Goal: Task Accomplishment & Management: Manage account settings

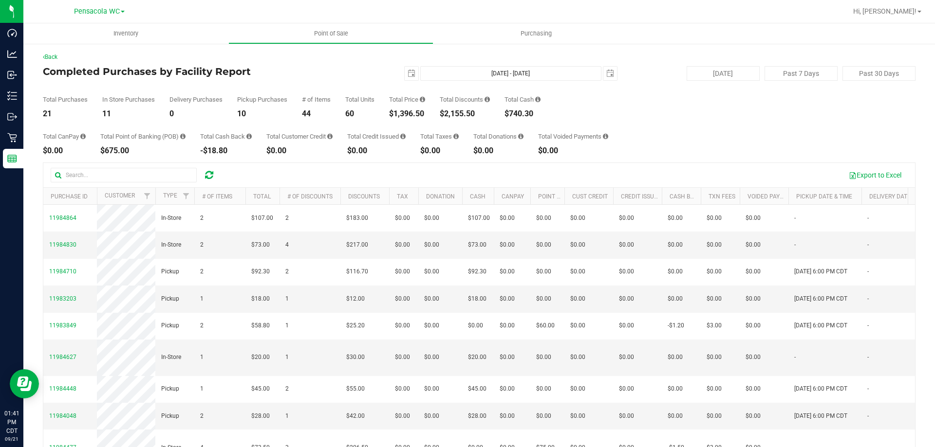
drag, startPoint x: 390, startPoint y: 107, endPoint x: 427, endPoint y: 115, distance: 37.8
click at [426, 118] on div "Total Purchases 21 In Store Purchases 11 Delivery Purchases 0 Pickup Purchases …" at bounding box center [479, 99] width 872 height 37
click at [429, 110] on div "Total Purchases 21 In Store Purchases 11 Delivery Purchases 0 Pickup Purchases …" at bounding box center [479, 99] width 872 height 37
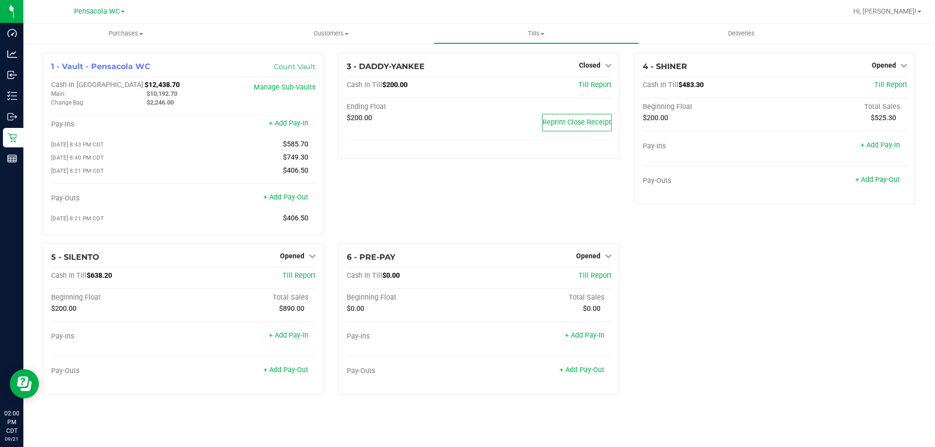
click at [572, 193] on div "3 - DADDY-YANKEE Closed Open Till Cash In Till $200.00 Till Report Ending Float…" at bounding box center [479, 148] width 296 height 191
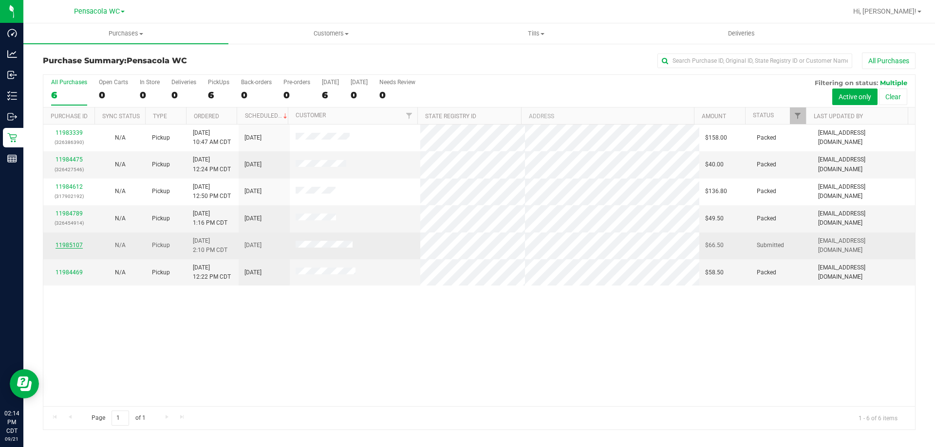
click at [76, 245] on link "11985107" at bounding box center [69, 245] width 27 height 7
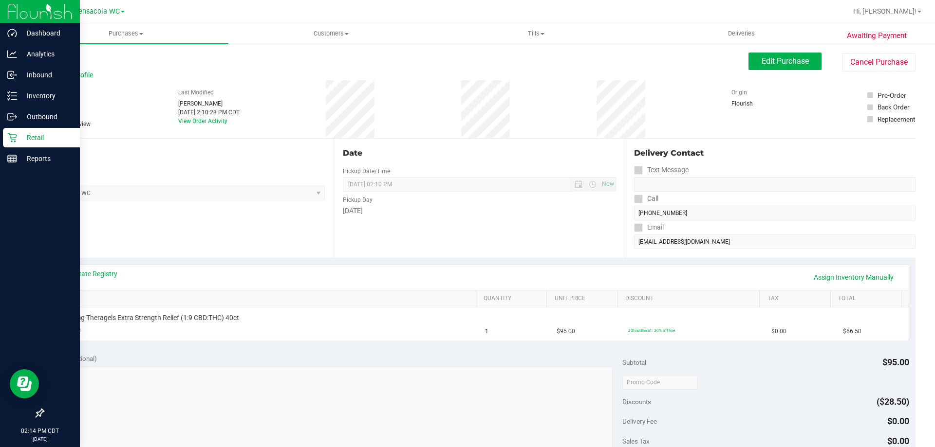
click at [5, 294] on div at bounding box center [40, 287] width 80 height 234
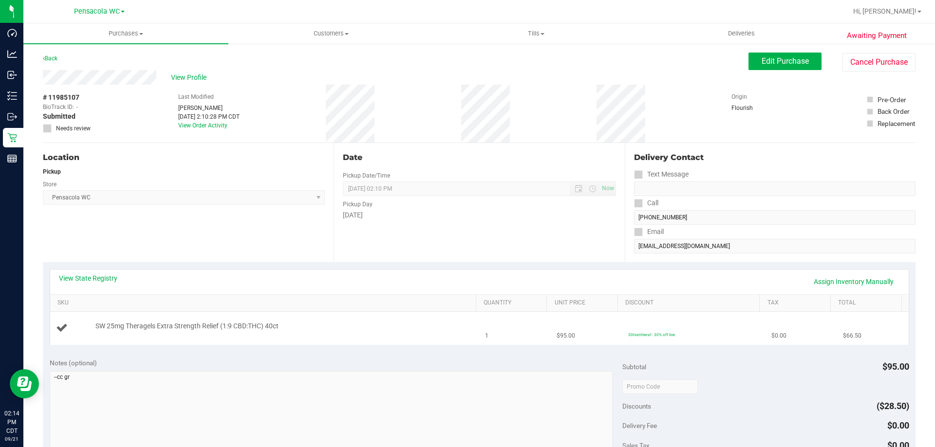
click at [274, 341] on td "SW 25mg Theragels Extra Strength Relief (1:9 CBD:THC) 40ct" at bounding box center [264, 328] width 429 height 33
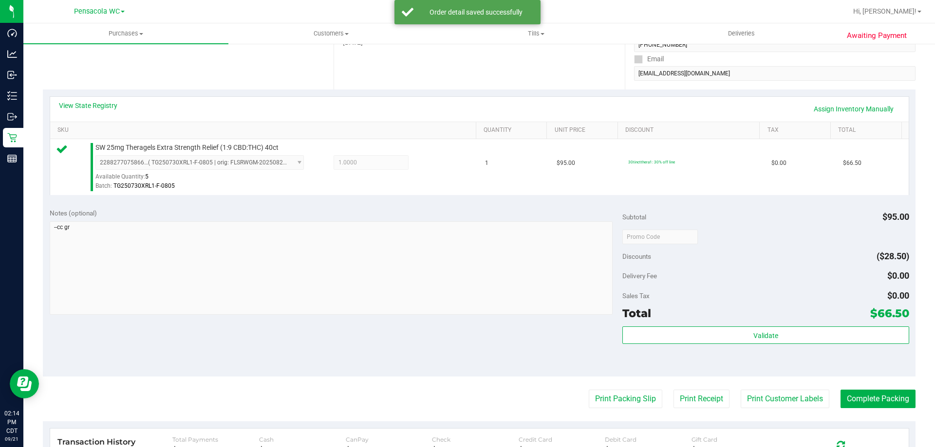
scroll to position [175, 0]
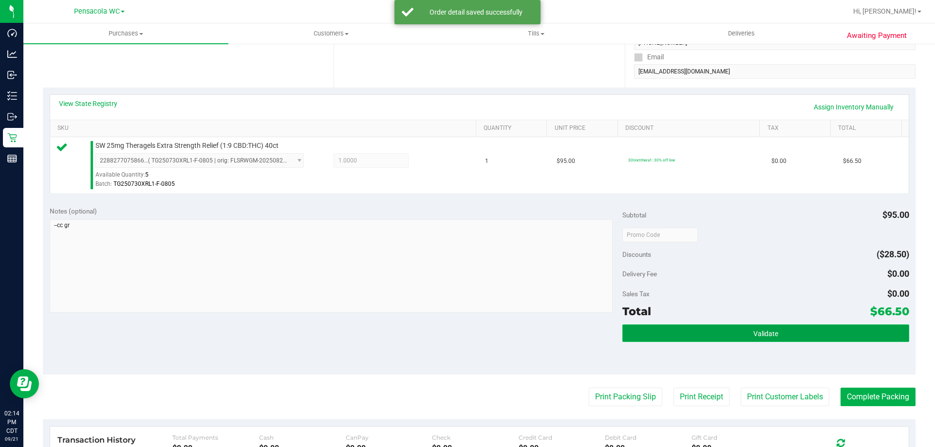
click at [690, 331] on button "Validate" at bounding box center [765, 334] width 286 height 18
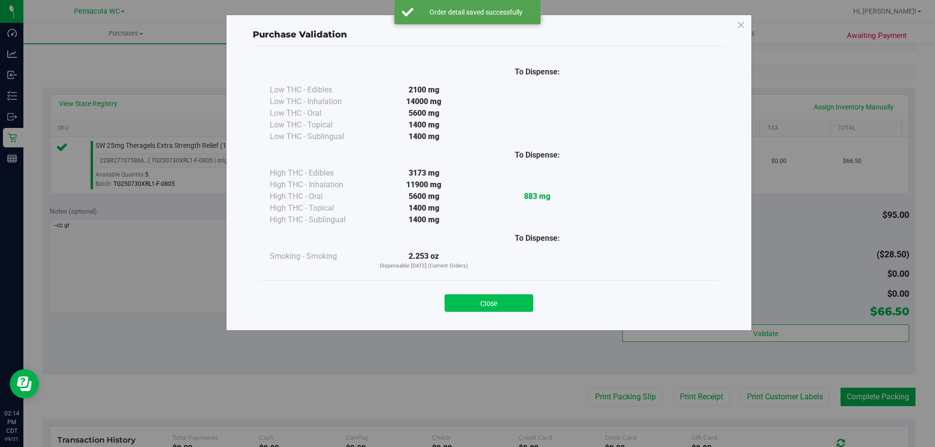
click at [505, 303] on button "Close" at bounding box center [489, 304] width 89 height 18
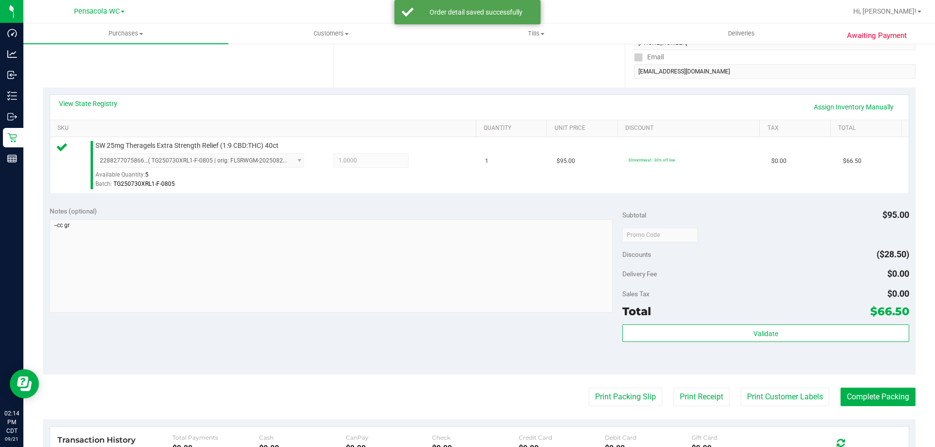
click at [620, 418] on purchase-details "Back Edit Purchase Cancel Purchase View Profile # 11985107 BioTrack ID: - Submi…" at bounding box center [479, 240] width 872 height 724
click at [609, 403] on button "Print Packing Slip" at bounding box center [626, 397] width 74 height 19
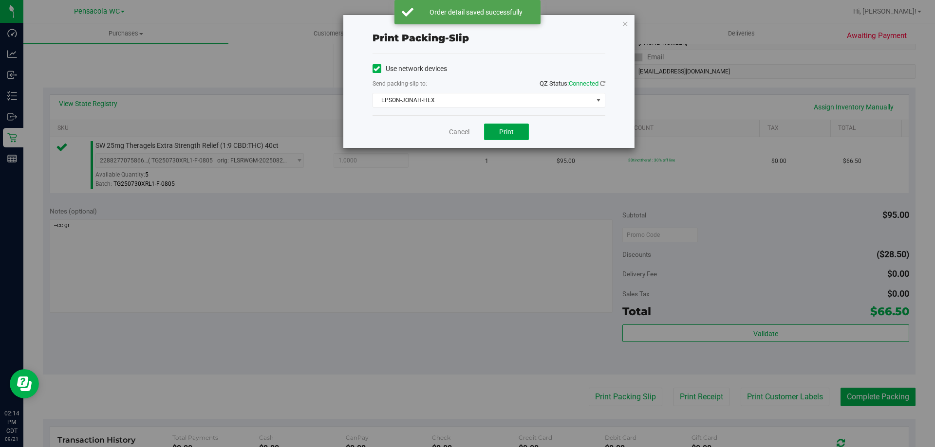
click at [519, 136] on button "Print" at bounding box center [506, 132] width 45 height 17
click at [626, 27] on icon "button" at bounding box center [625, 24] width 7 height 12
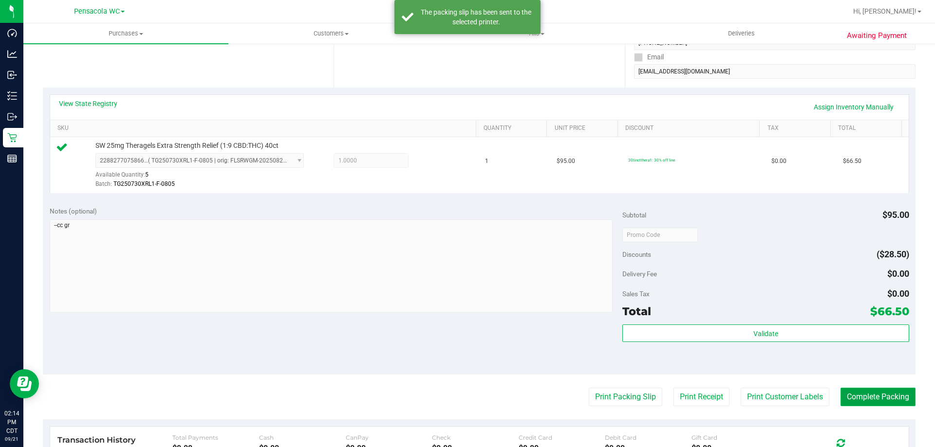
click at [866, 389] on button "Complete Packing" at bounding box center [877, 397] width 75 height 19
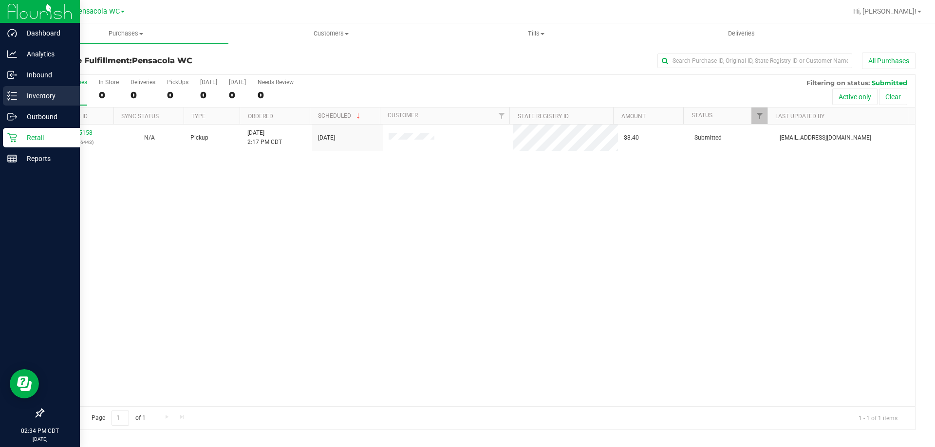
click at [29, 95] on p "Inventory" at bounding box center [46, 96] width 58 height 12
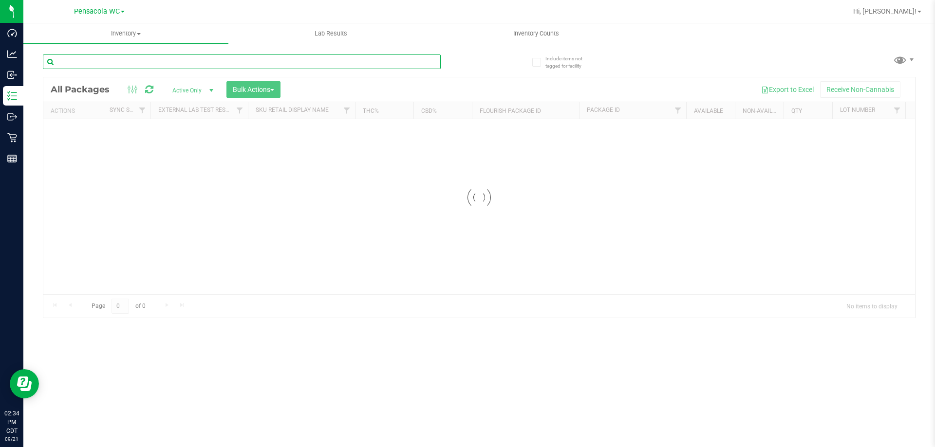
click at [155, 59] on input "text" at bounding box center [242, 62] width 398 height 15
type input "2808132861109872"
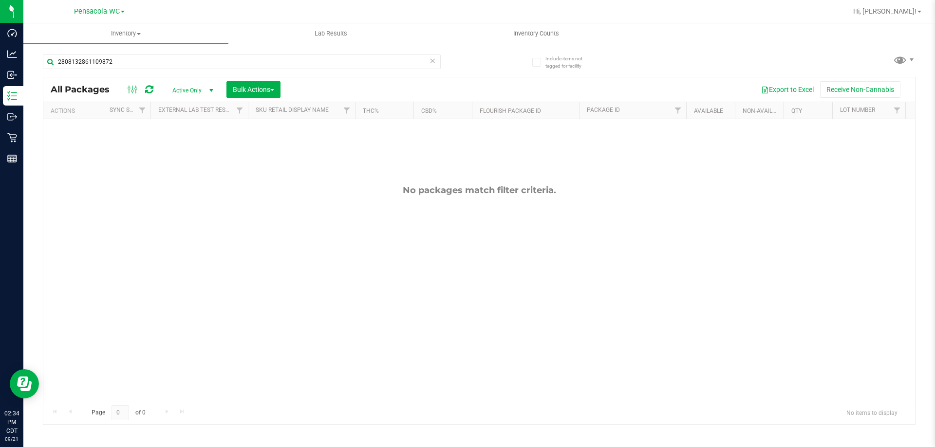
click at [432, 61] on icon at bounding box center [432, 61] width 7 height 12
click at [480, 89] on div at bounding box center [479, 250] width 872 height 347
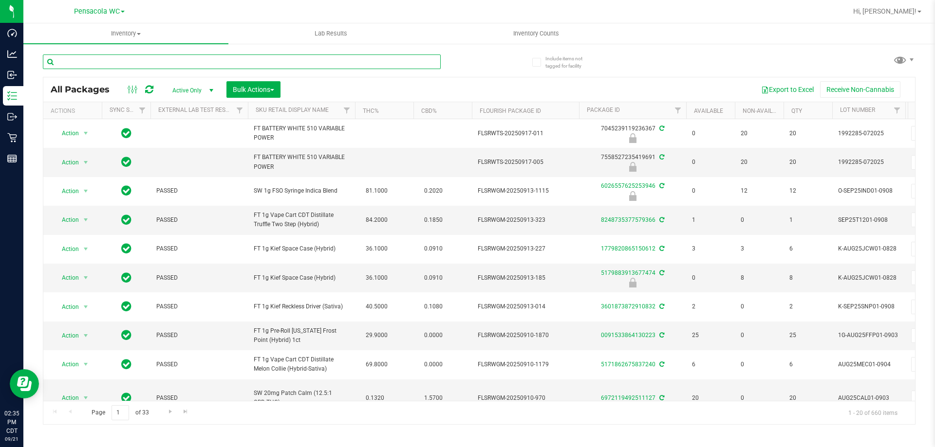
click at [351, 66] on input "text" at bounding box center [242, 62] width 398 height 15
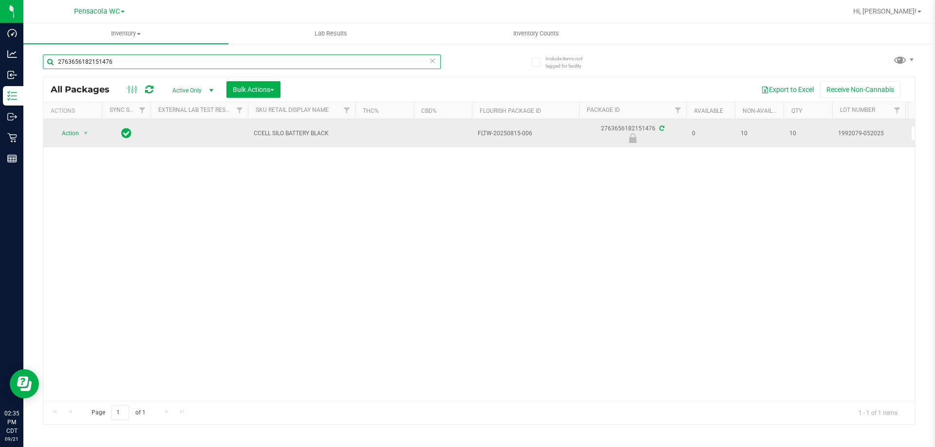
type input "2763656182151476"
click at [62, 130] on span "Action" at bounding box center [66, 134] width 26 height 14
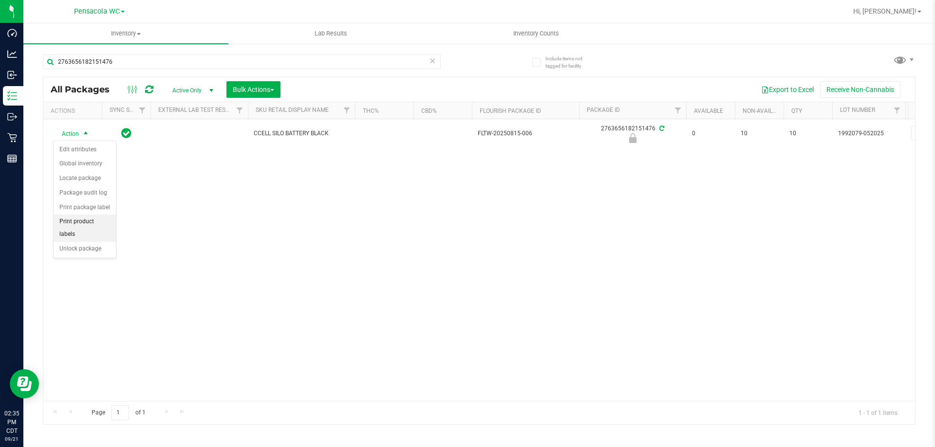
click at [75, 218] on li "Print product labels" at bounding box center [85, 228] width 62 height 27
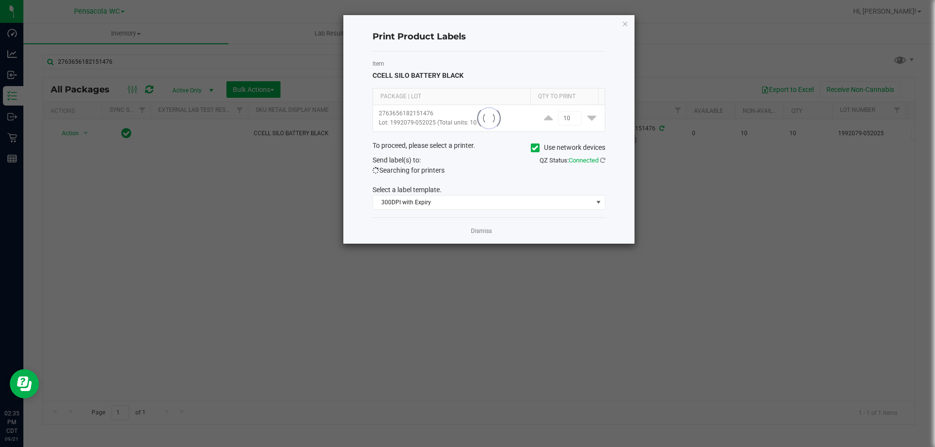
click at [76, 232] on ngb-modal-window "Print Product Labels Item CCELL SILO BATTERY BLACK Package | Lot Qty to Print 2…" at bounding box center [471, 223] width 942 height 447
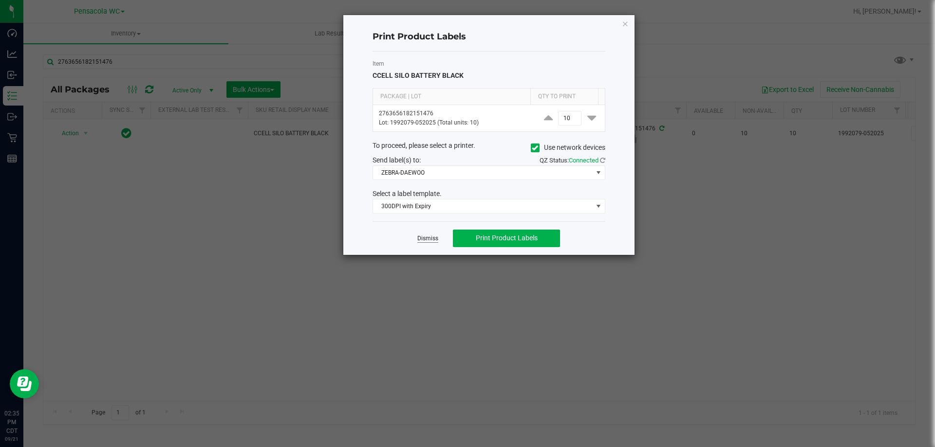
click at [421, 239] on link "Dismiss" at bounding box center [427, 239] width 21 height 8
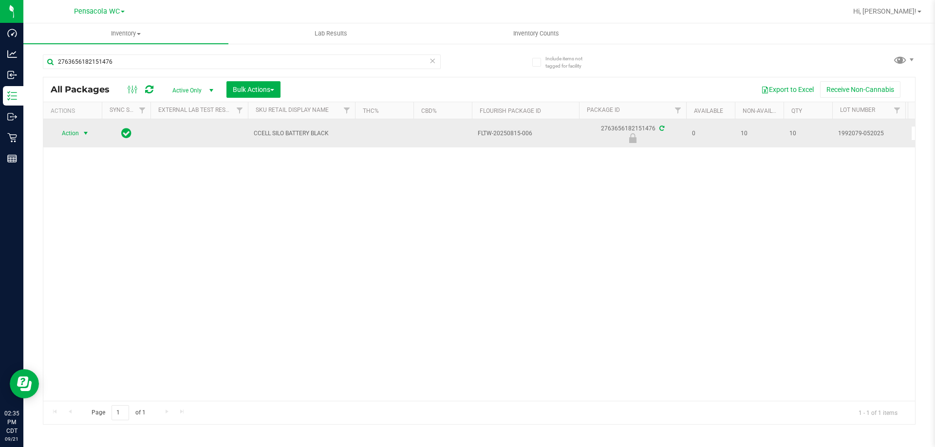
click at [82, 140] on span "select" at bounding box center [86, 134] width 12 height 14
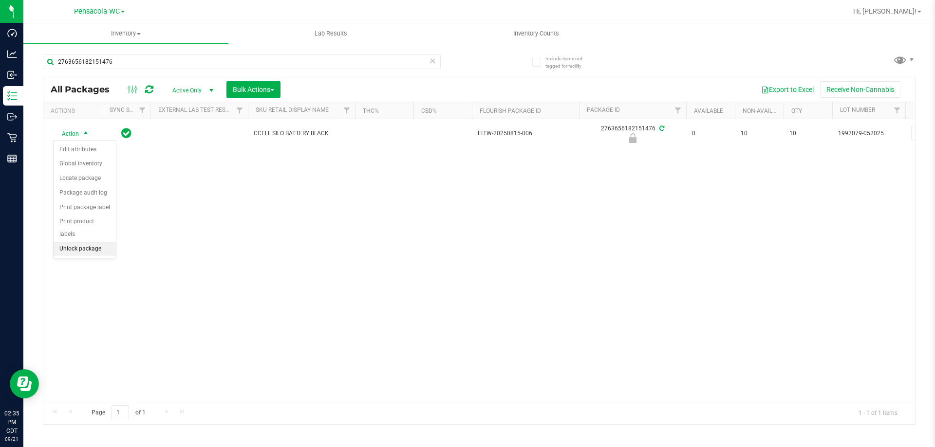
click at [80, 242] on li "Unlock package" at bounding box center [85, 249] width 62 height 15
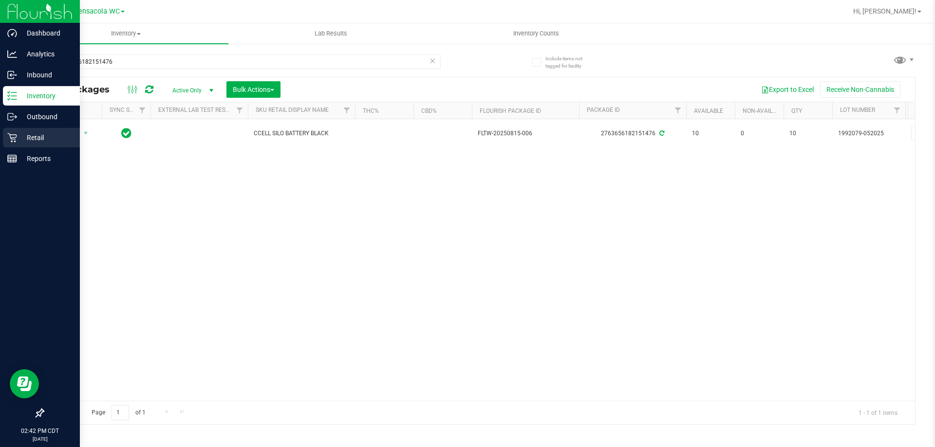
drag, startPoint x: 27, startPoint y: 131, endPoint x: 21, endPoint y: 136, distance: 6.9
click at [27, 132] on div "Retail" at bounding box center [41, 137] width 77 height 19
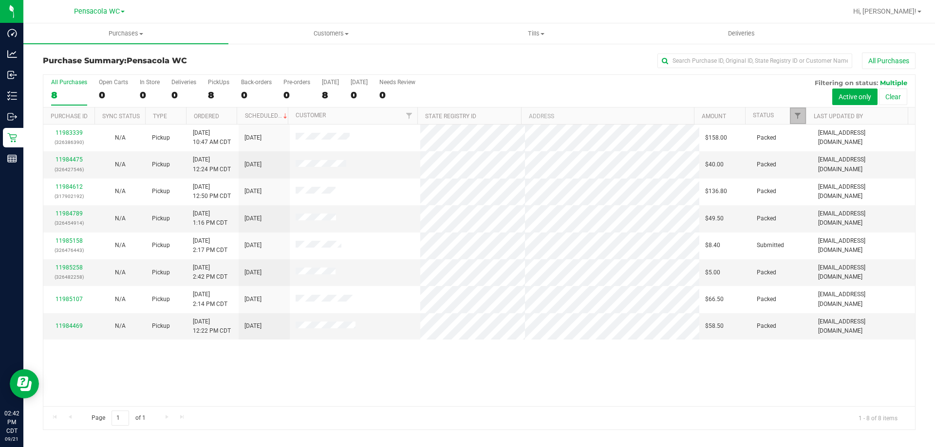
click at [803, 115] on link "Filter" at bounding box center [798, 116] width 16 height 17
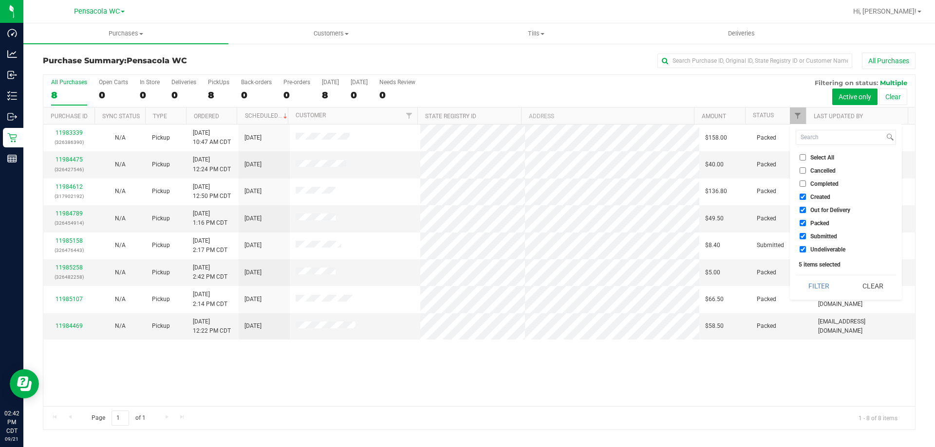
click at [818, 155] on span "Select All" at bounding box center [822, 158] width 24 height 6
click at [806, 155] on input "Select All" at bounding box center [802, 157] width 6 height 6
checkbox input "true"
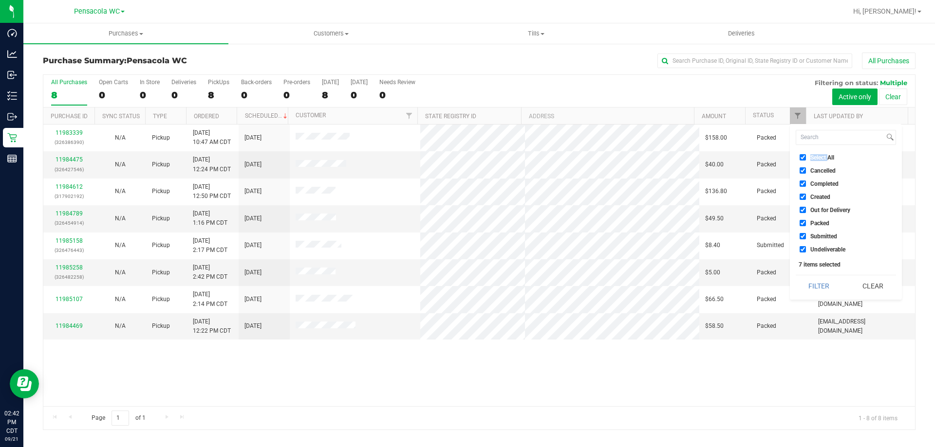
click at [818, 155] on span "Select All" at bounding box center [822, 158] width 24 height 6
click at [806, 155] on input "Select All" at bounding box center [802, 157] width 6 height 6
checkbox input "false"
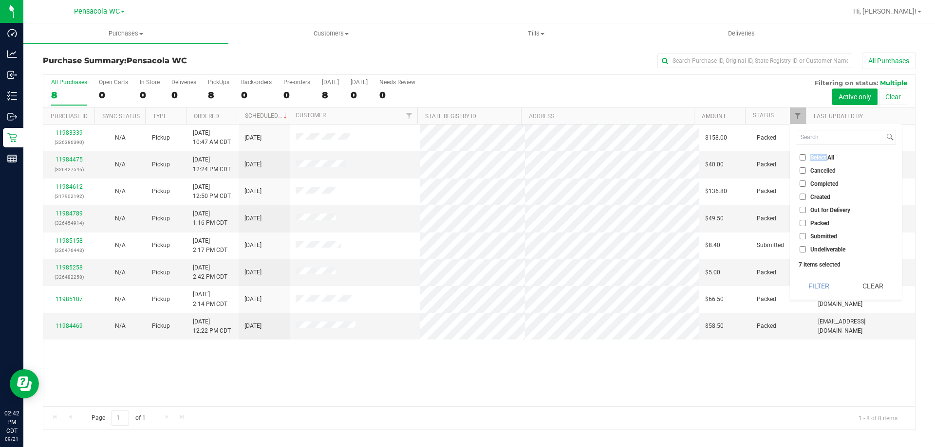
checkbox input "false"
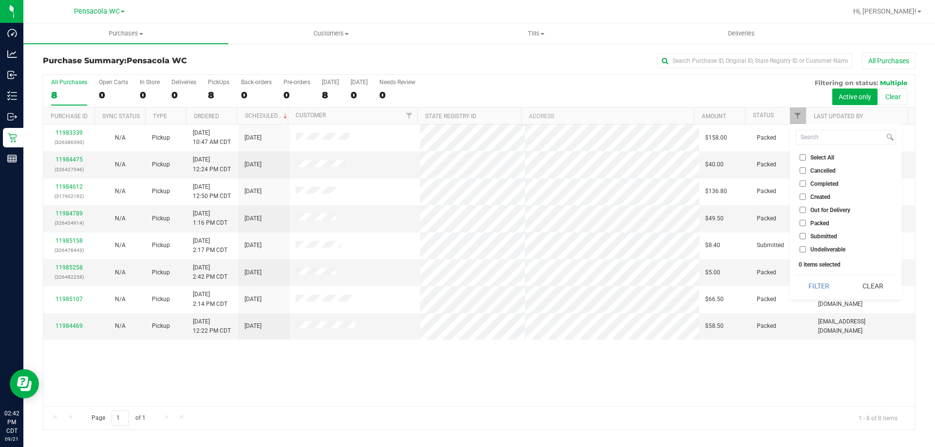
click at [831, 239] on span "Submitted" at bounding box center [823, 237] width 27 height 6
click at [806, 239] on input "Submitted" at bounding box center [802, 236] width 6 height 6
checkbox input "true"
click at [813, 278] on button "Filter" at bounding box center [819, 286] width 47 height 21
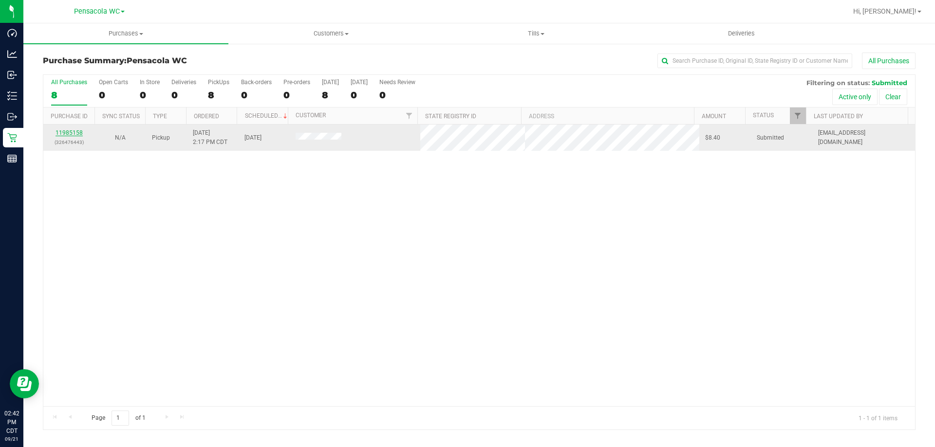
click at [69, 130] on link "11985158" at bounding box center [69, 133] width 27 height 7
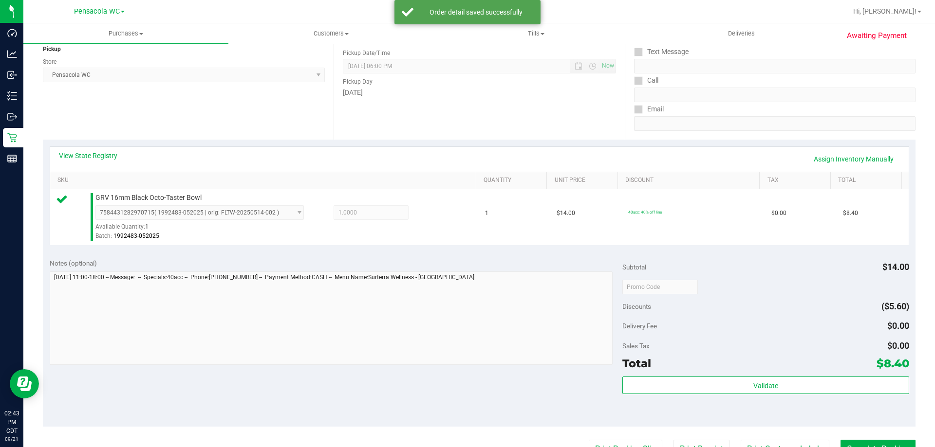
scroll to position [125, 0]
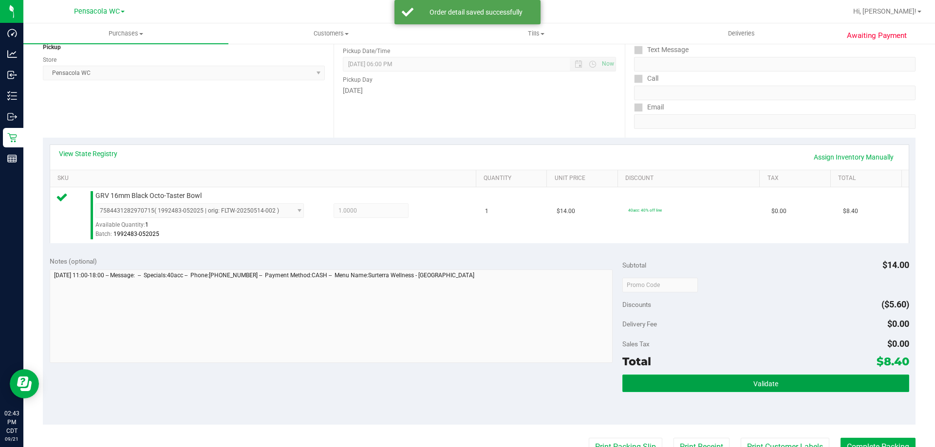
click at [763, 389] on button "Validate" at bounding box center [765, 384] width 286 height 18
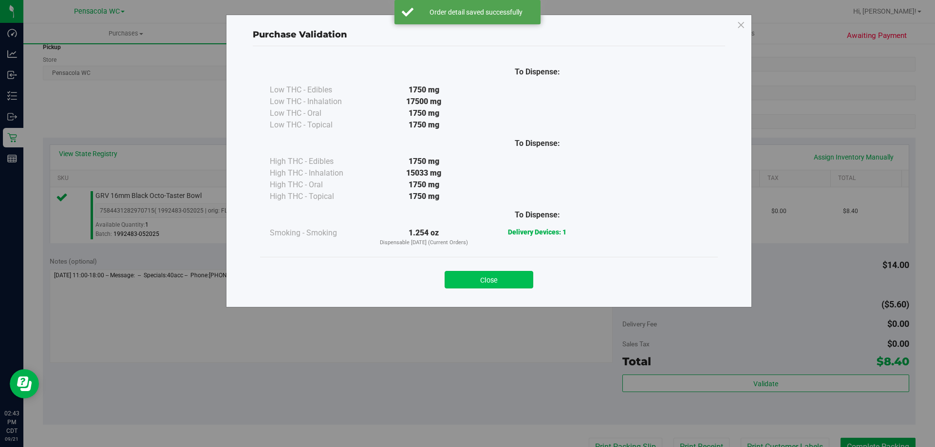
click at [513, 284] on button "Close" at bounding box center [489, 280] width 89 height 18
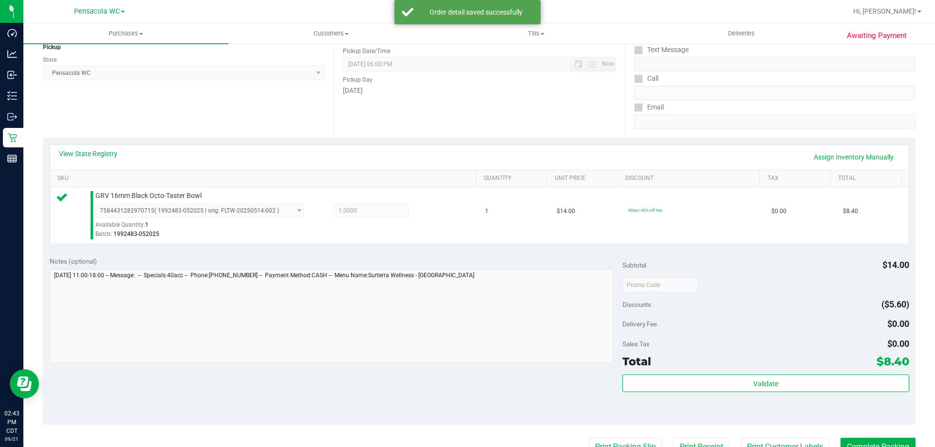
scroll to position [194, 0]
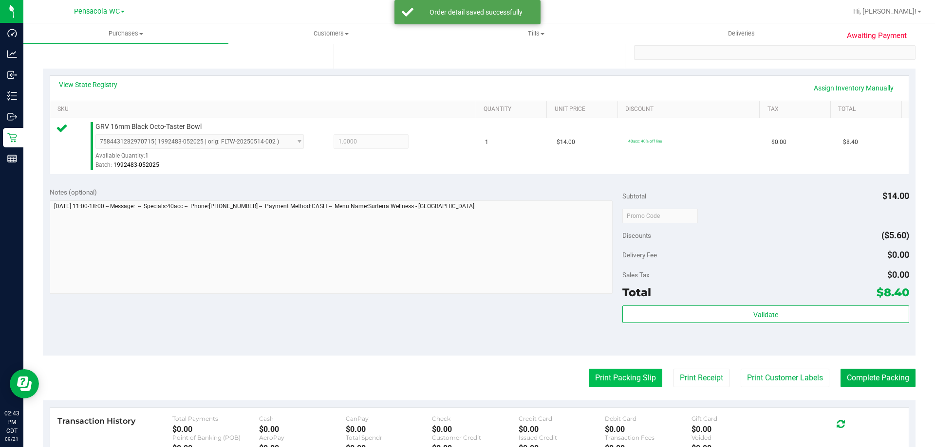
click at [640, 371] on button "Print Packing Slip" at bounding box center [626, 378] width 74 height 19
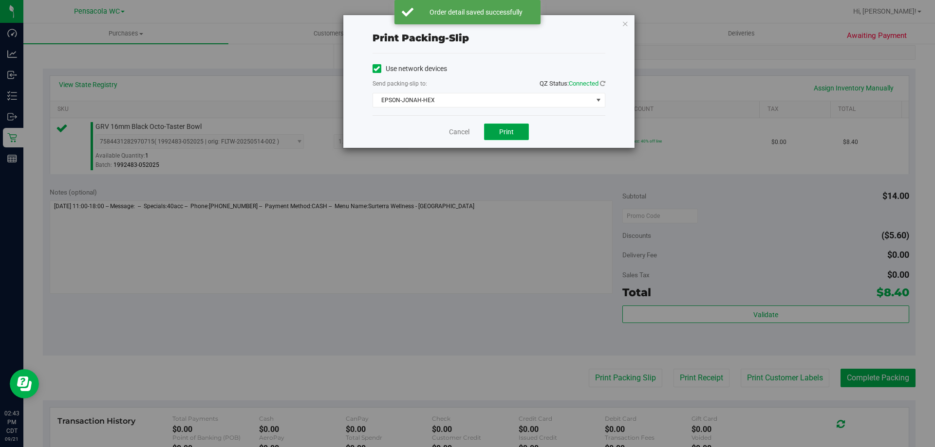
click at [528, 137] on button "Print" at bounding box center [506, 132] width 45 height 17
click at [640, 23] on div "Print packing-slip Use network devices Send packing-slip to: QZ Status: Connect…" at bounding box center [471, 223] width 942 height 447
click at [627, 27] on icon "button" at bounding box center [625, 24] width 7 height 12
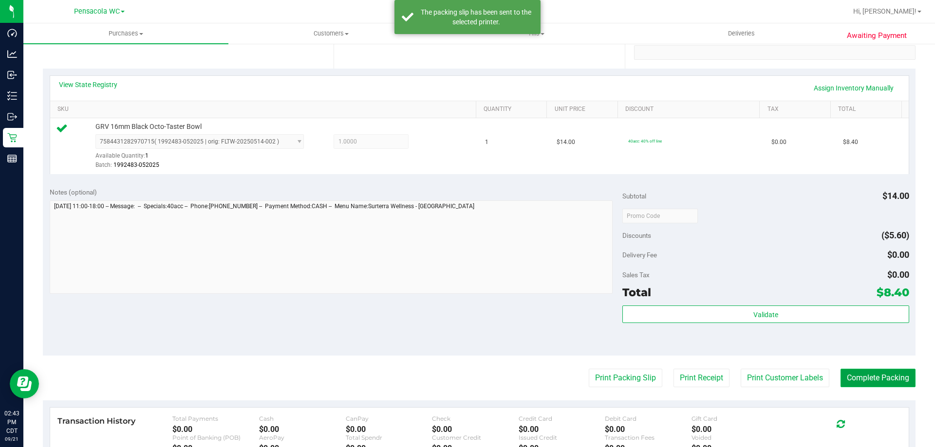
click at [874, 387] on button "Complete Packing" at bounding box center [877, 378] width 75 height 19
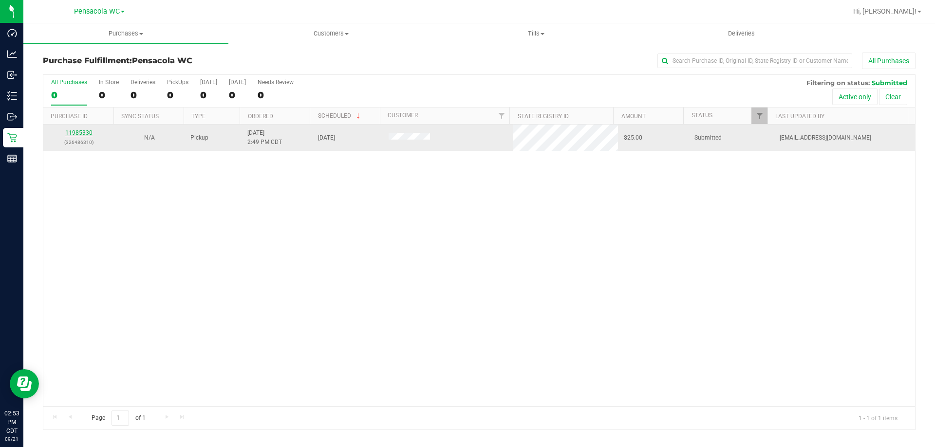
click at [77, 132] on link "11985330" at bounding box center [78, 133] width 27 height 7
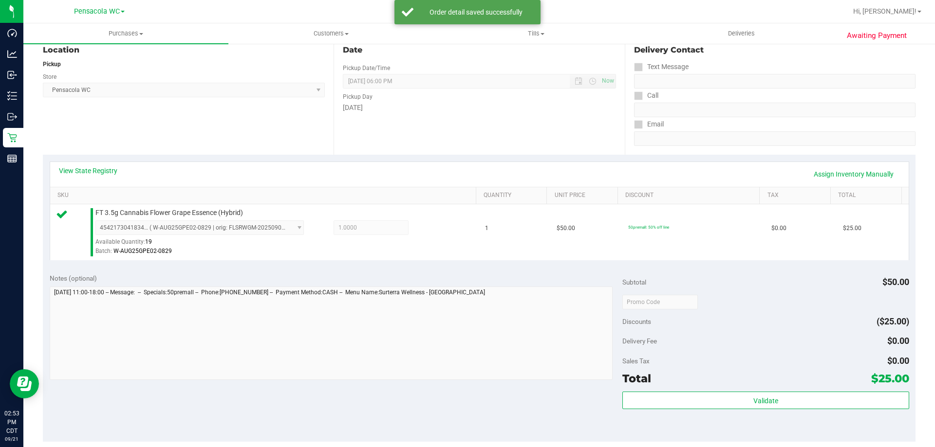
scroll to position [116, 0]
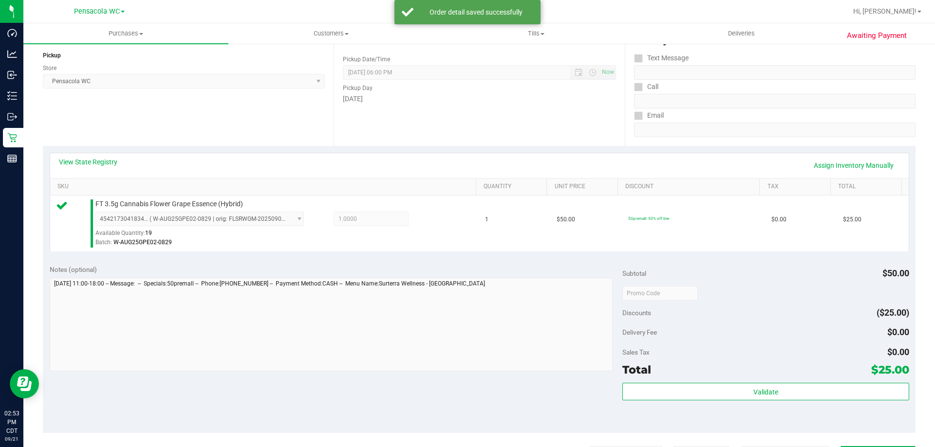
click at [715, 371] on div "Total $25.00" at bounding box center [765, 370] width 286 height 18
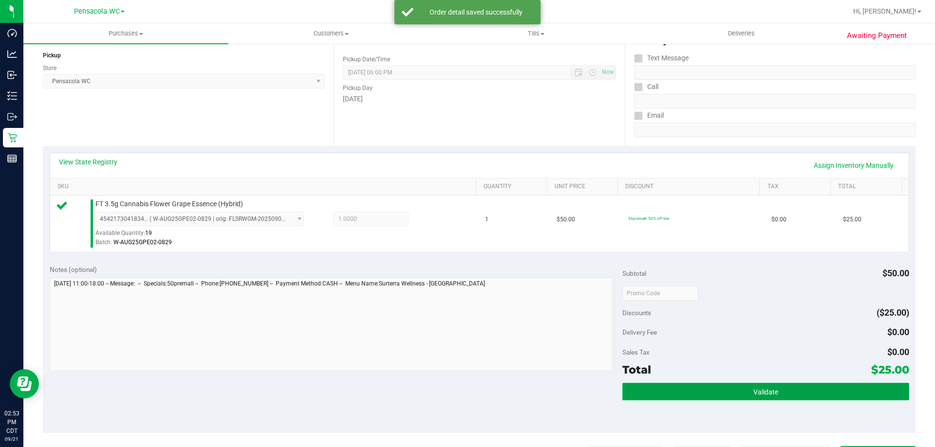
click at [742, 397] on button "Validate" at bounding box center [765, 392] width 286 height 18
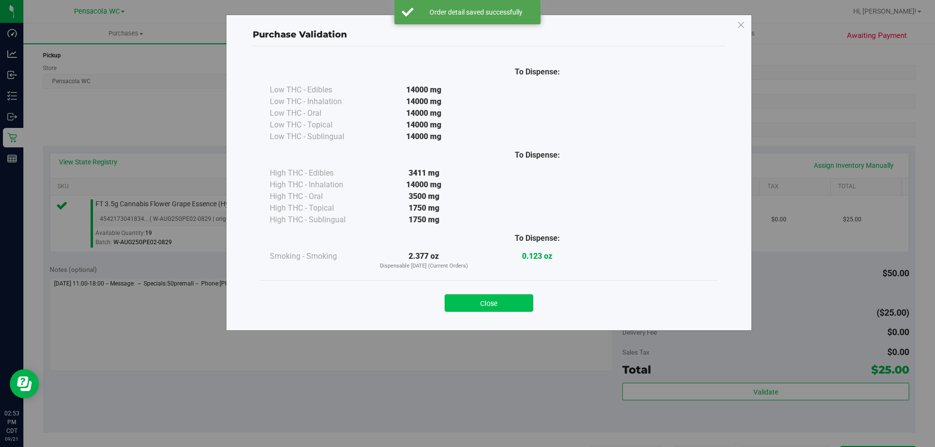
click at [523, 304] on button "Close" at bounding box center [489, 304] width 89 height 18
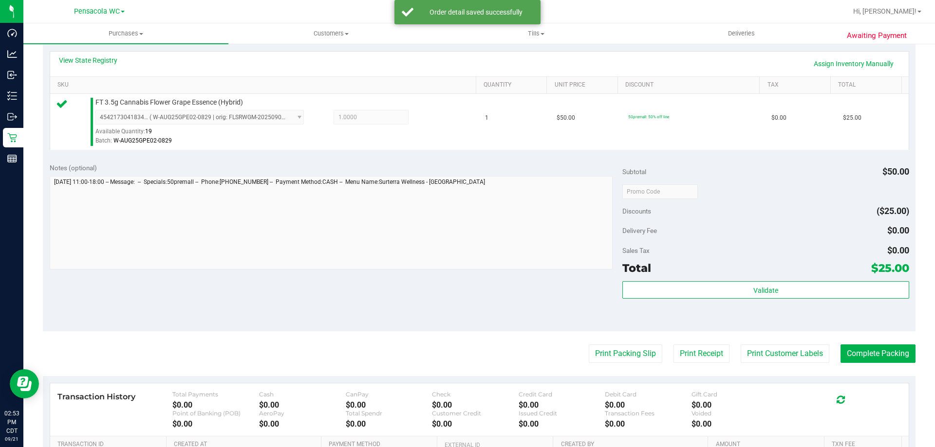
scroll to position [218, 0]
click at [620, 352] on button "Print Packing Slip" at bounding box center [626, 354] width 74 height 19
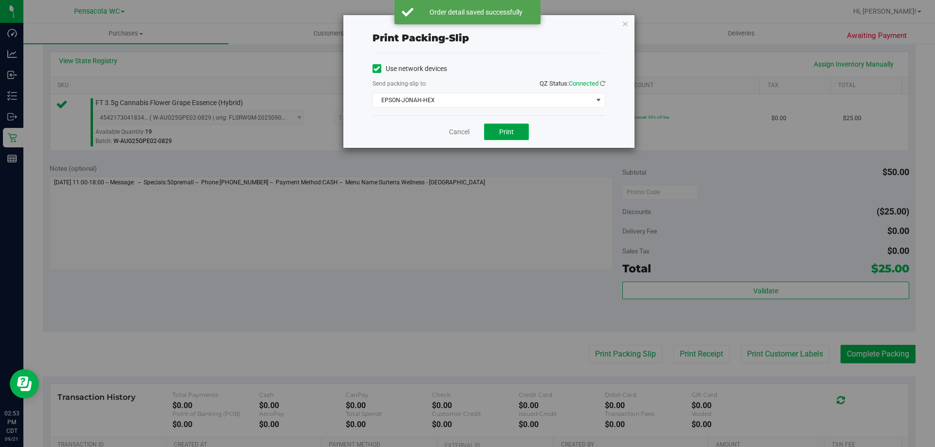
click at [526, 127] on button "Print" at bounding box center [506, 132] width 45 height 17
click at [613, 26] on div "Print packing-slip Use network devices Send packing-slip to: QZ Status: Connect…" at bounding box center [488, 81] width 291 height 133
click at [625, 19] on icon "button" at bounding box center [625, 24] width 7 height 12
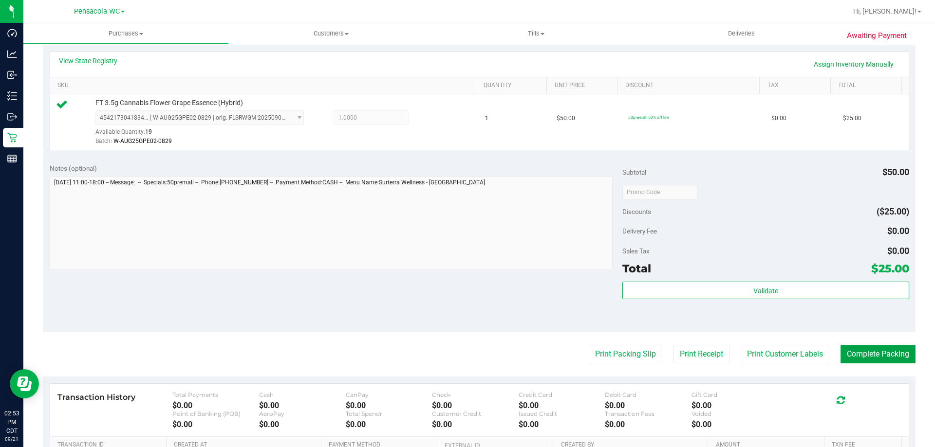
click at [855, 359] on button "Complete Packing" at bounding box center [877, 354] width 75 height 19
